Goal: Check status: Check status

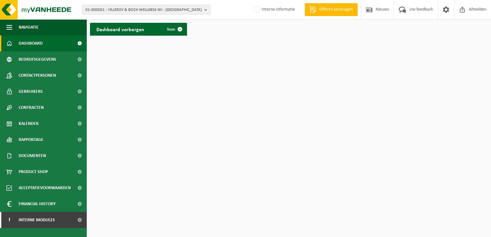
click at [206, 10] on b "button" at bounding box center [207, 9] width 6 height 9
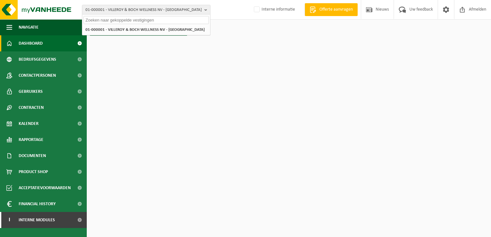
click at [137, 19] on input "text" at bounding box center [146, 20] width 125 height 8
paste input "10-744228"
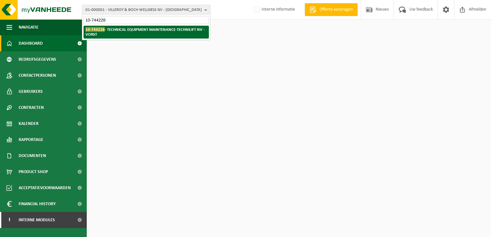
type input "10-744228"
click at [99, 28] on span "10-744228" at bounding box center [95, 29] width 19 height 5
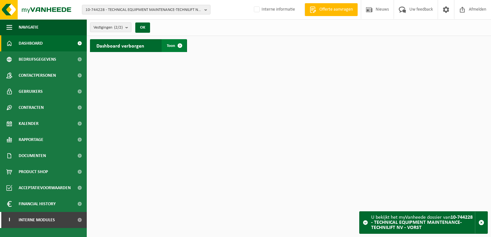
click at [181, 45] on span at bounding box center [180, 45] width 13 height 13
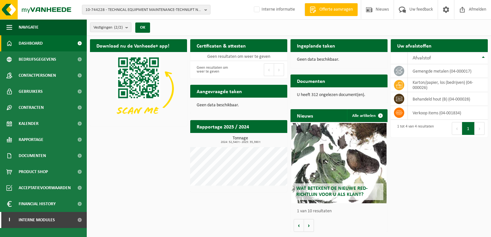
click at [44, 43] on link "Dashboard" at bounding box center [43, 43] width 87 height 16
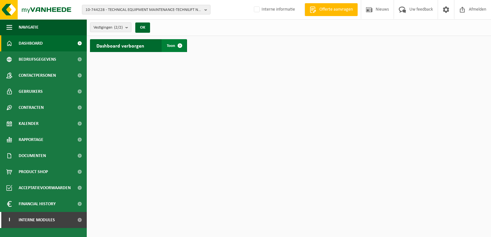
drag, startPoint x: 177, startPoint y: 45, endPoint x: 181, endPoint y: 47, distance: 4.2
click at [177, 45] on span at bounding box center [180, 45] width 13 height 13
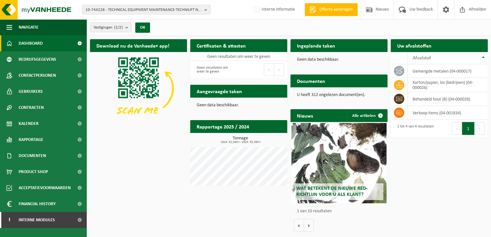
click at [326, 59] on p "Geen data beschikbaar." at bounding box center [339, 60] width 84 height 5
click at [337, 50] on h2 "Ingeplande taken" at bounding box center [316, 45] width 51 height 13
click at [32, 43] on span "Dashboard" at bounding box center [31, 43] width 24 height 16
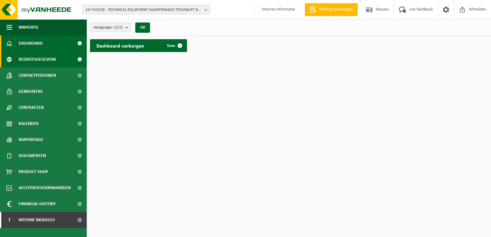
click at [41, 59] on span "Bedrijfsgegevens" at bounding box center [38, 59] width 38 height 16
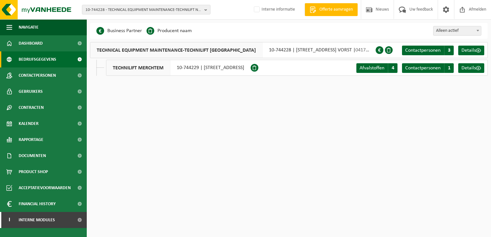
click at [125, 68] on span "TECHNILIFT MERCHTEM" at bounding box center [138, 67] width 64 height 15
click at [28, 47] on span "Dashboard" at bounding box center [31, 43] width 24 height 16
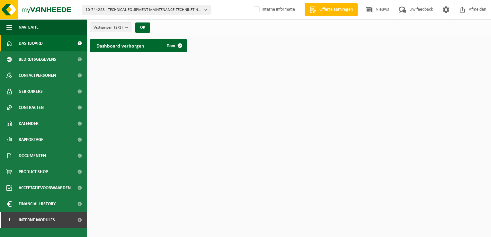
click at [128, 46] on h2 "Dashboard verborgen" at bounding box center [120, 45] width 61 height 13
click at [179, 47] on span at bounding box center [180, 45] width 13 height 13
